Goal: Task Accomplishment & Management: Use online tool/utility

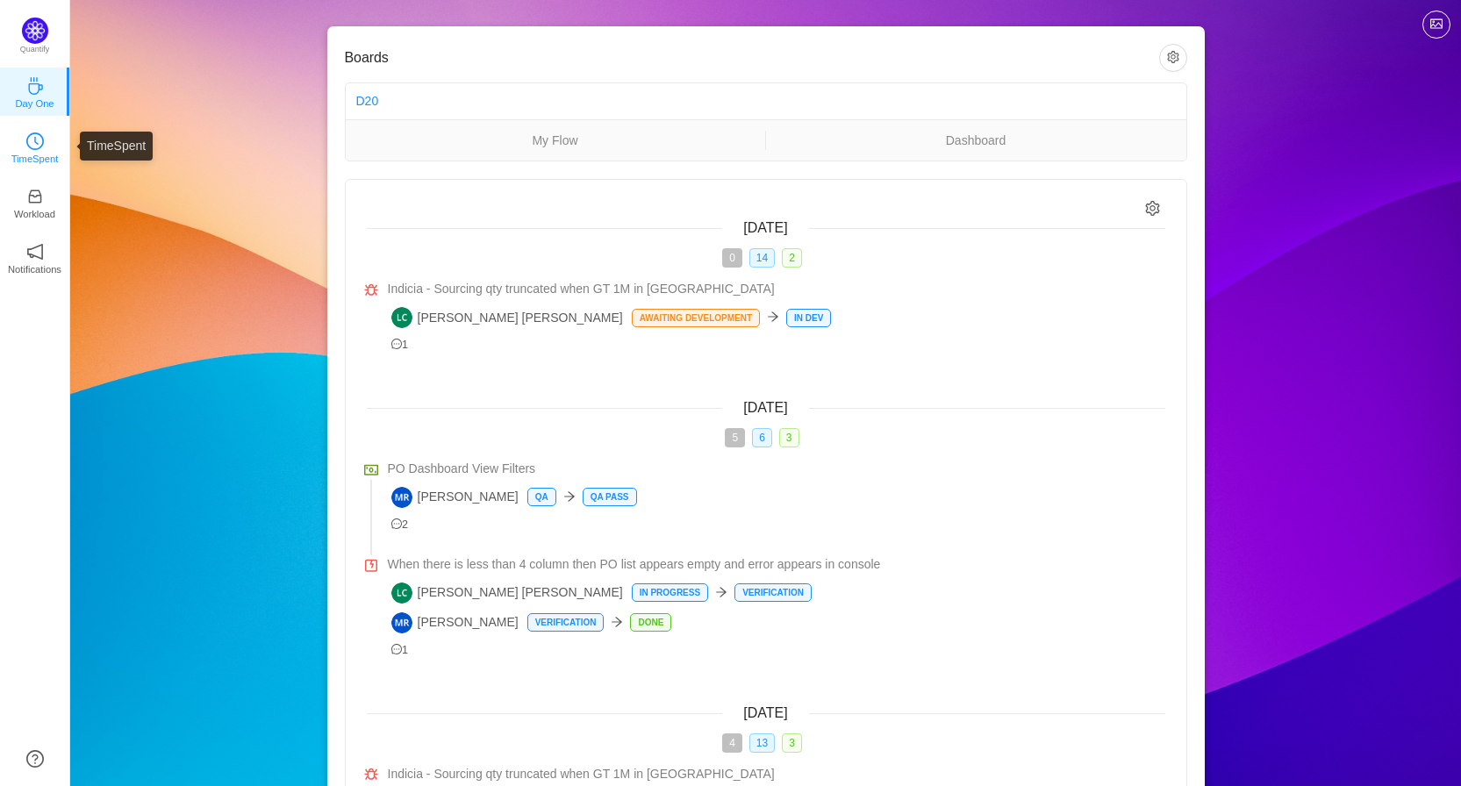
click at [44, 146] on link "TimeSpent" at bounding box center [35, 147] width 18 height 18
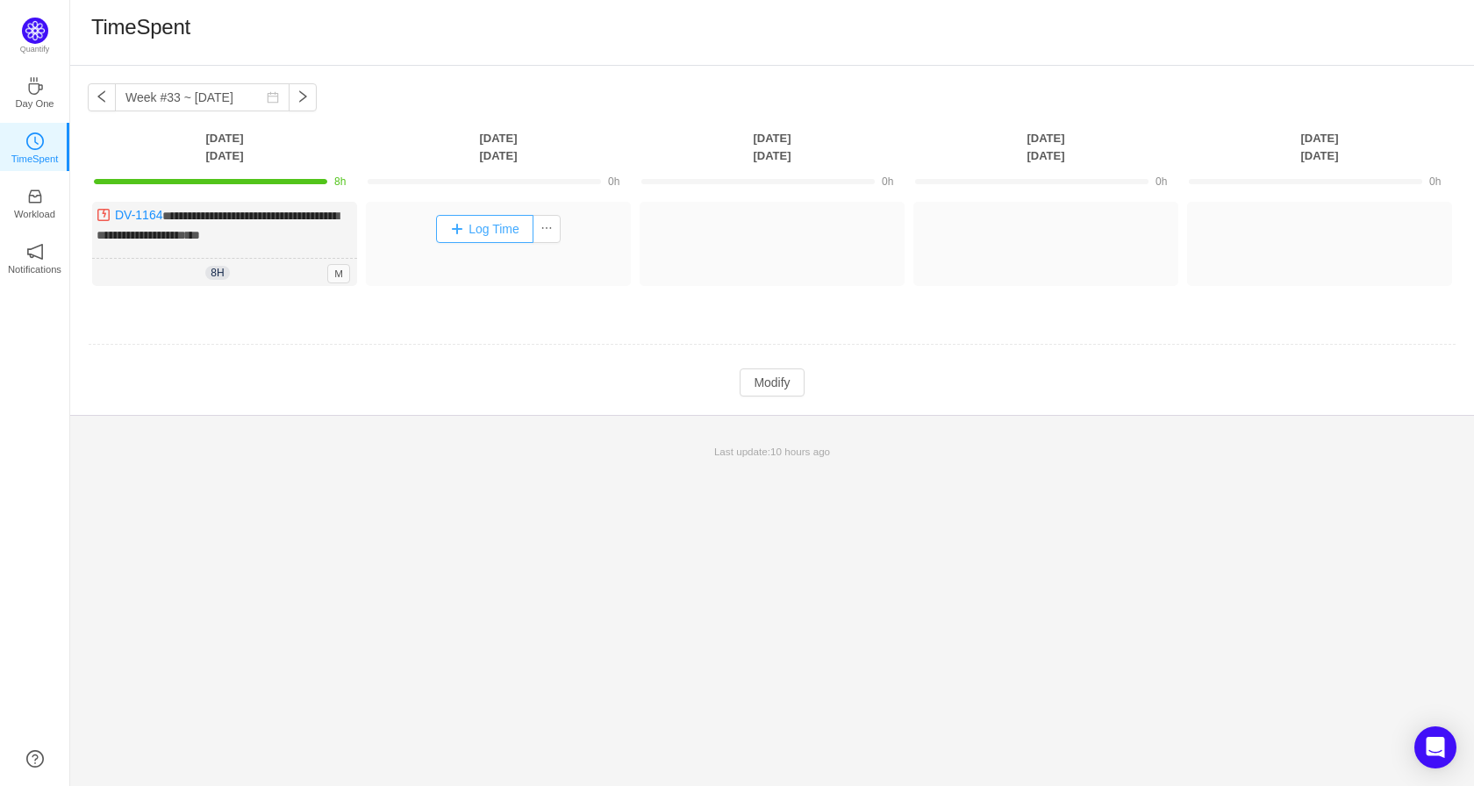
click at [491, 224] on button "Log Time" at bounding box center [484, 229] width 97 height 28
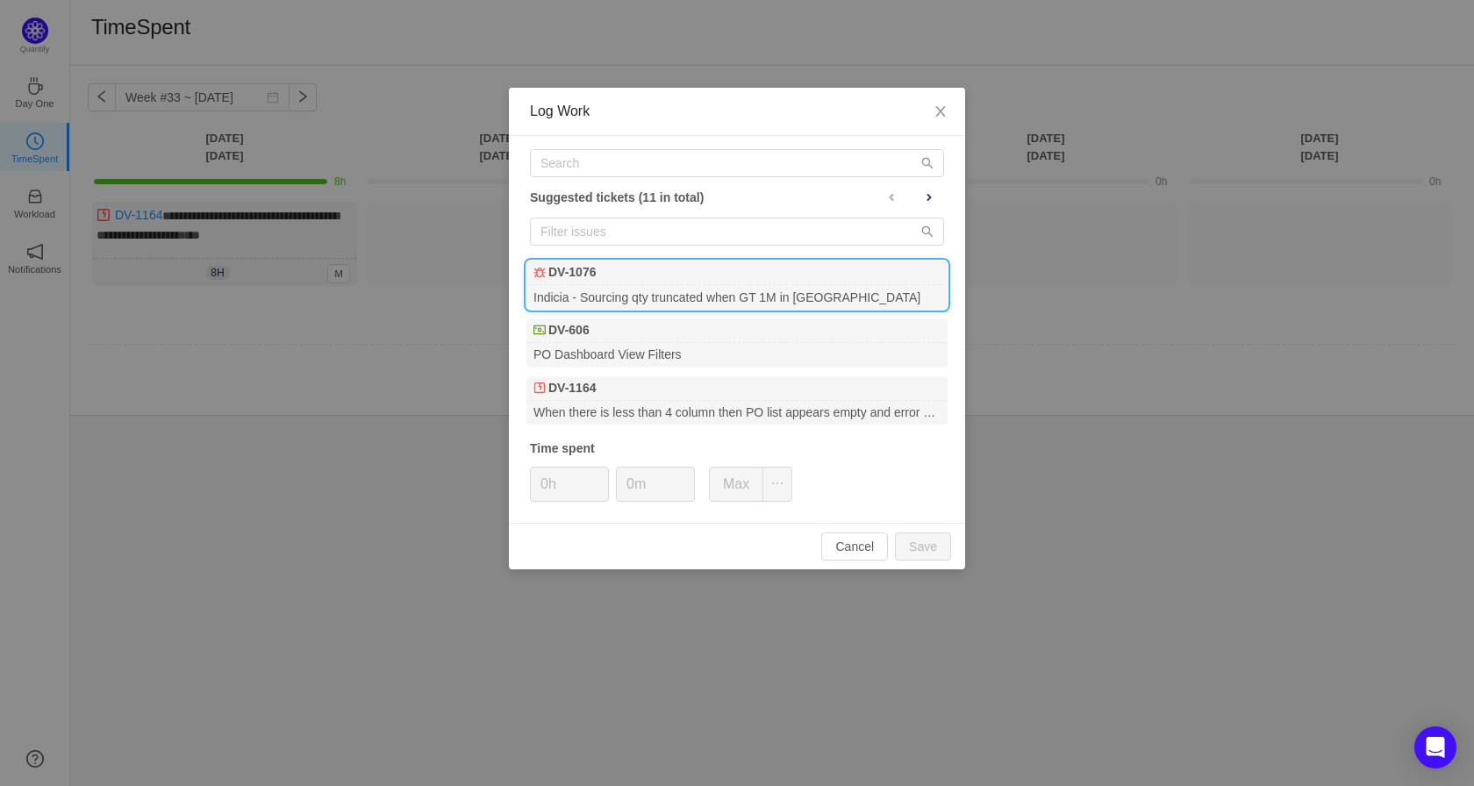
click at [687, 280] on div "DV-1076" at bounding box center [737, 273] width 421 height 25
click at [600, 473] on span "Increase Value" at bounding box center [599, 478] width 18 height 20
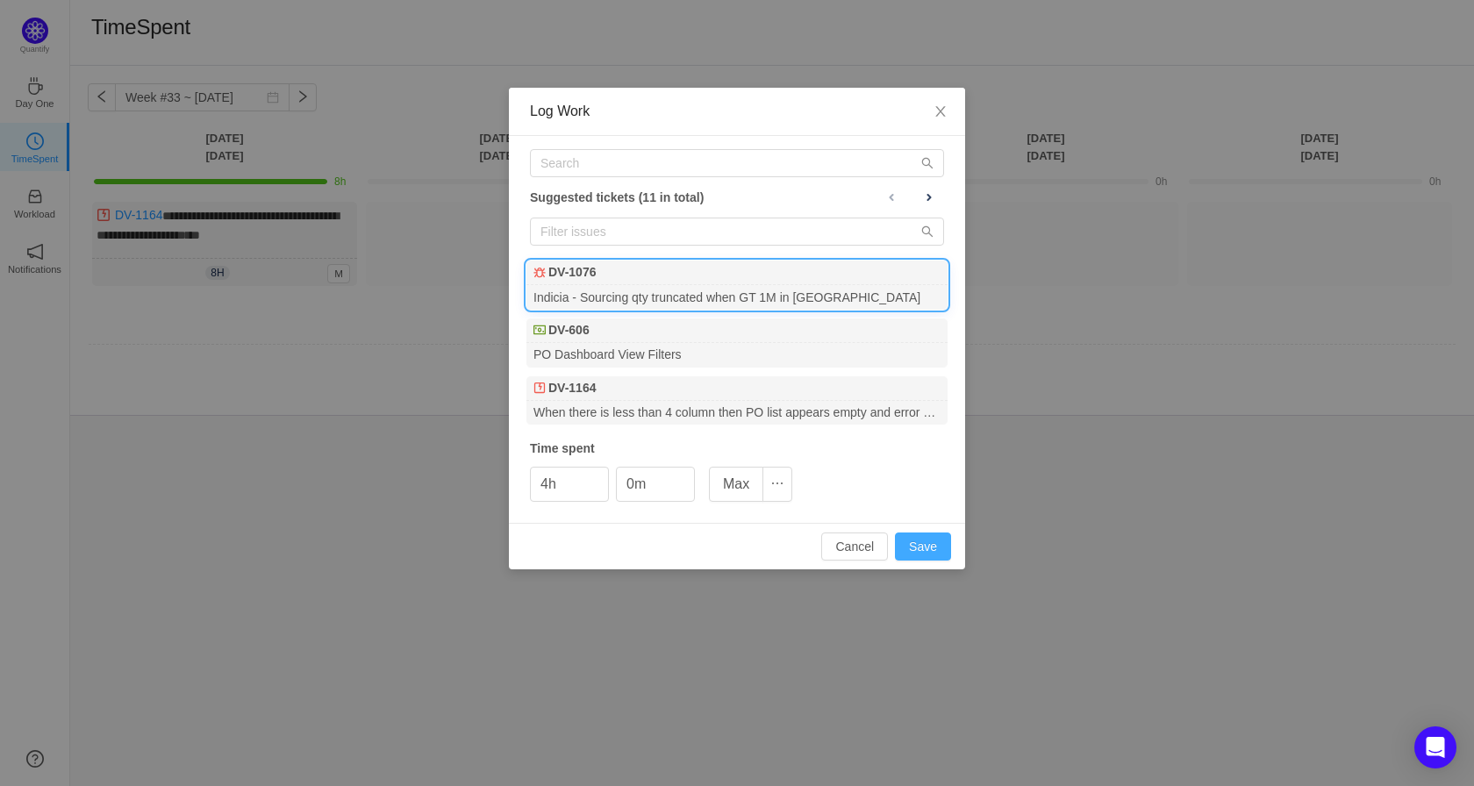
click at [917, 543] on button "Save" at bounding box center [923, 547] width 56 height 28
type input "0h"
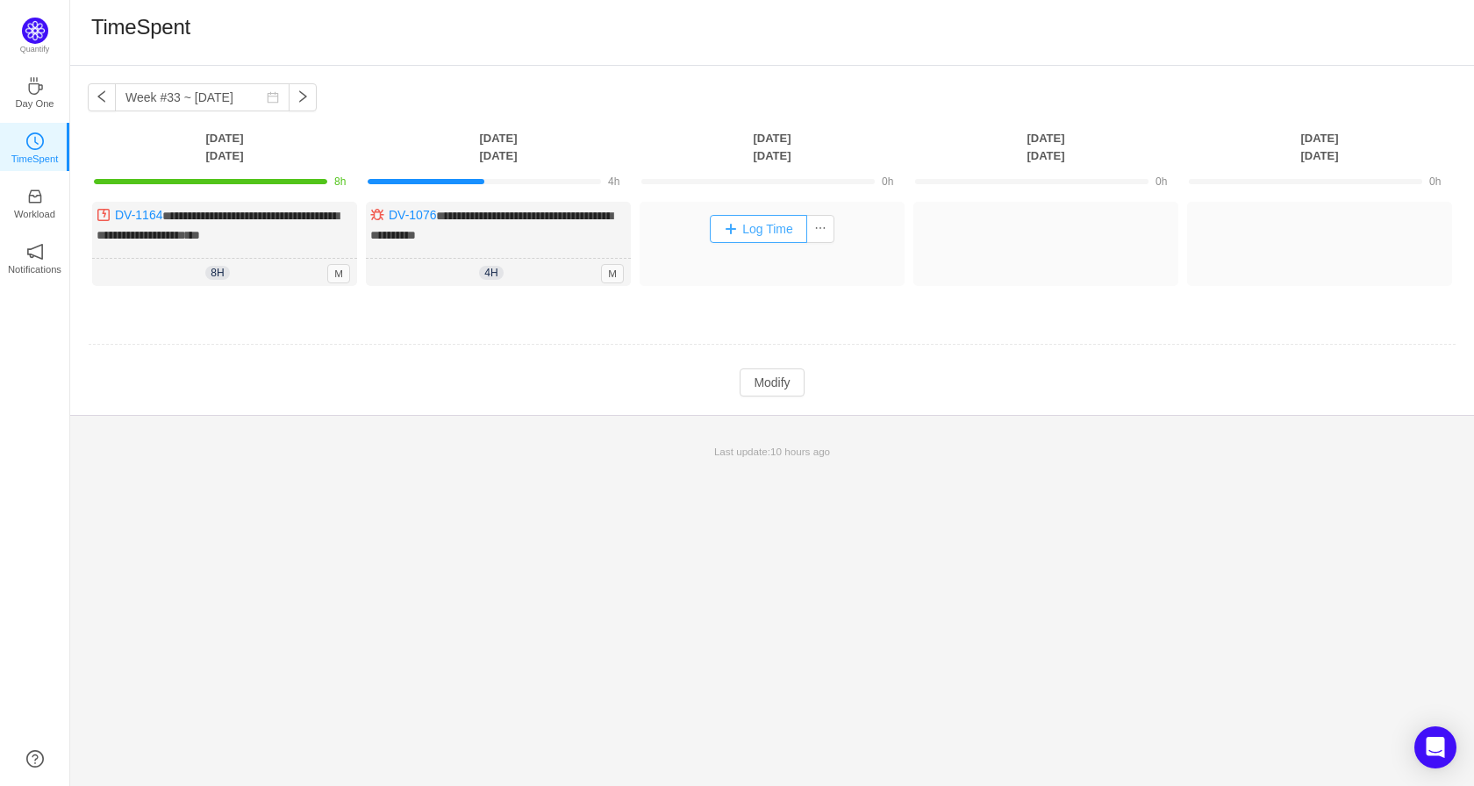
click at [746, 231] on button "Log Time" at bounding box center [758, 229] width 97 height 28
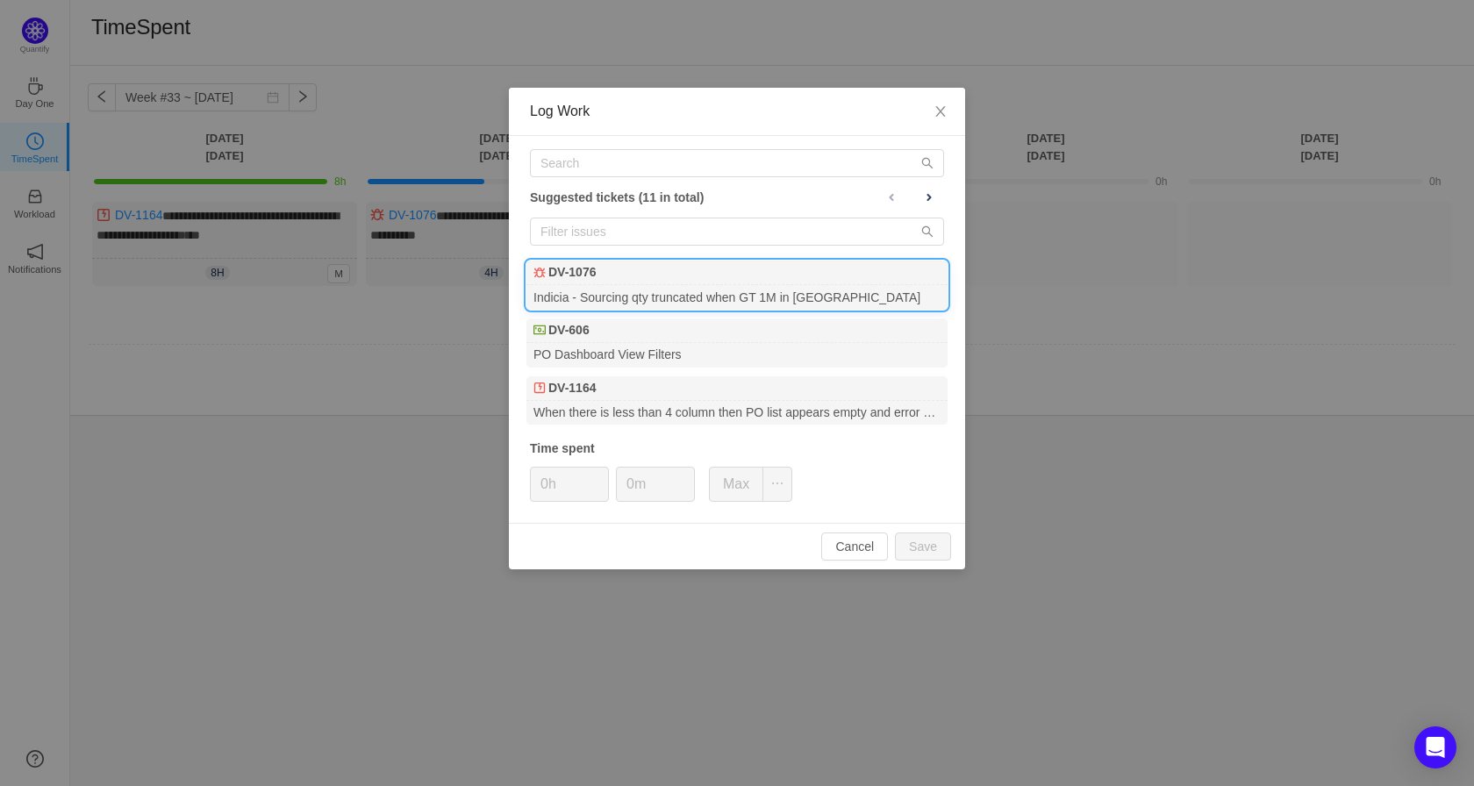
click at [663, 290] on div "Indicia - Sourcing qty truncated when GT 1M in [GEOGRAPHIC_DATA]" at bounding box center [737, 297] width 421 height 24
click at [598, 476] on icon "icon: up" at bounding box center [600, 479] width 6 height 6
click at [598, 475] on span "Increase Value" at bounding box center [599, 478] width 18 height 20
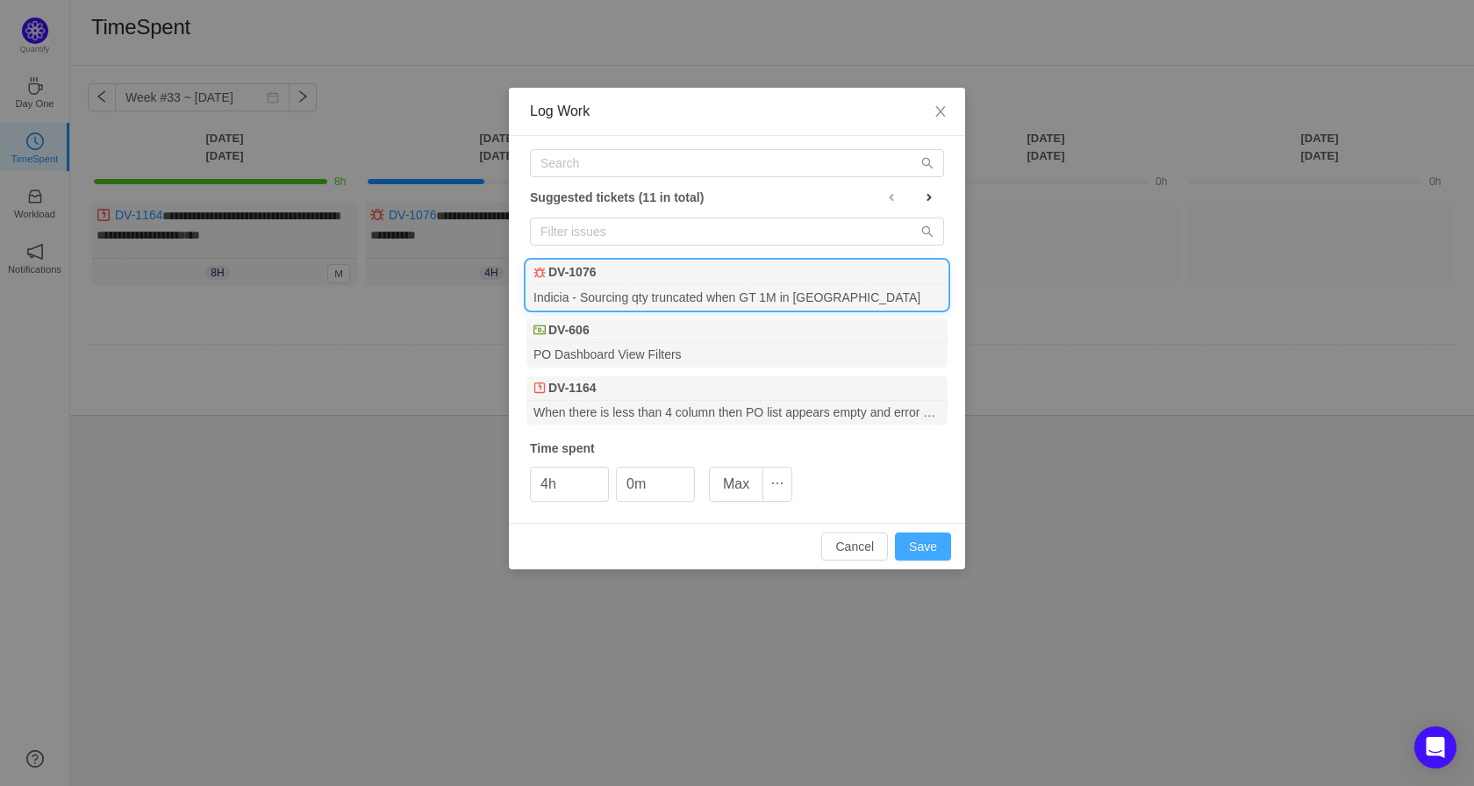
click at [929, 538] on button "Save" at bounding box center [923, 547] width 56 height 28
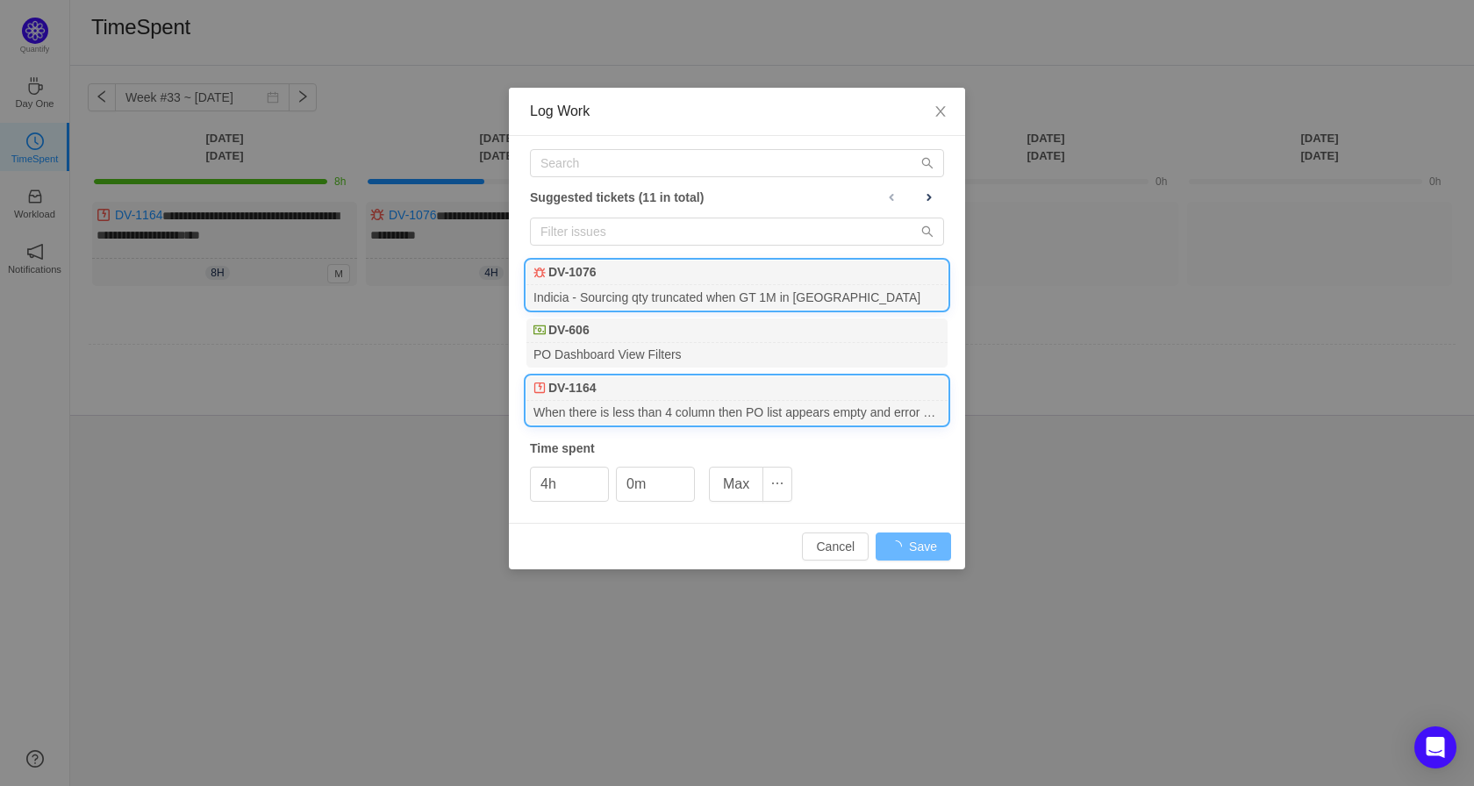
type input "0h"
